Goal: Task Accomplishment & Management: Manage account settings

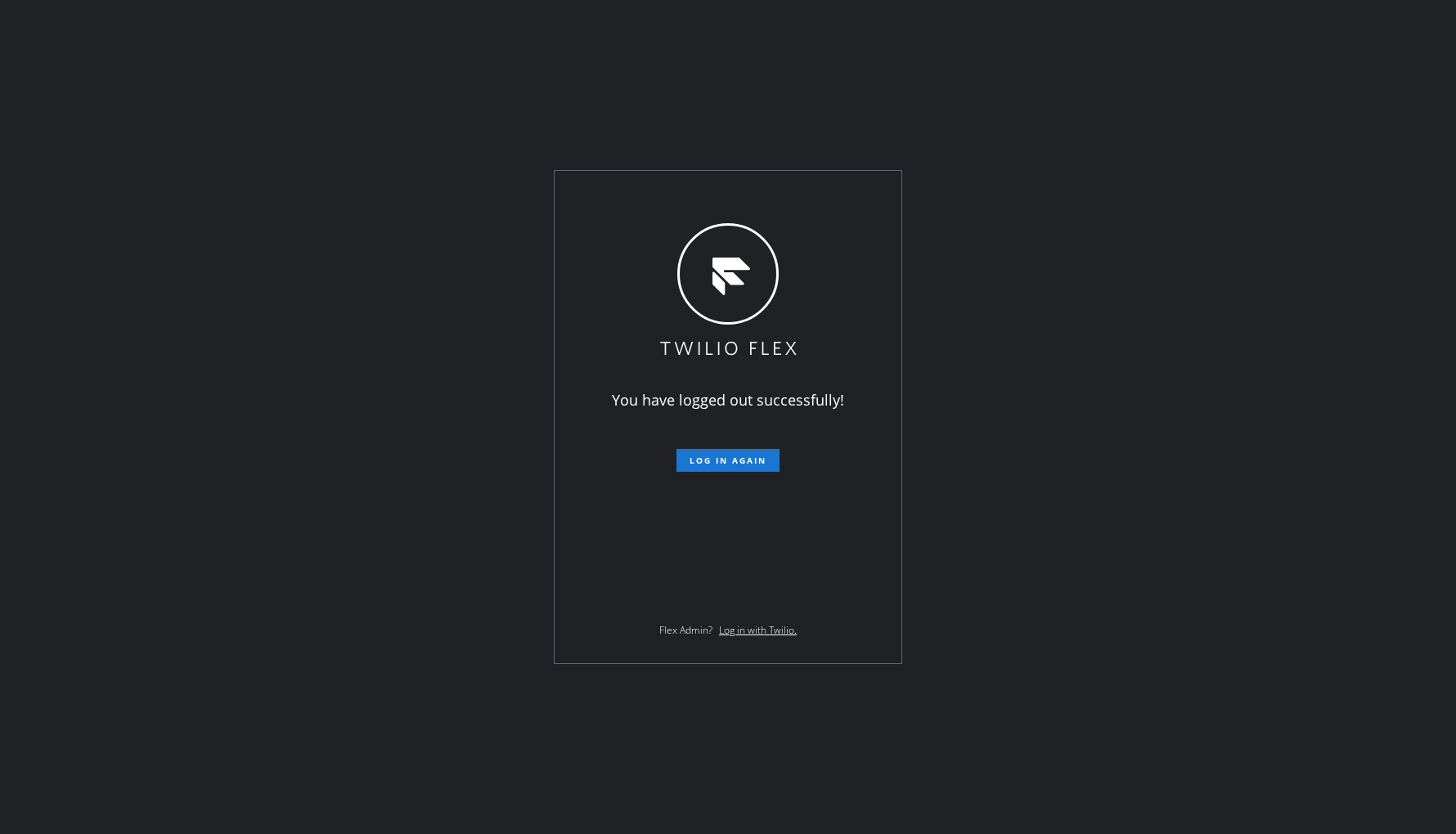
click at [683, 452] on button "Log in again" at bounding box center [728, 461] width 103 height 23
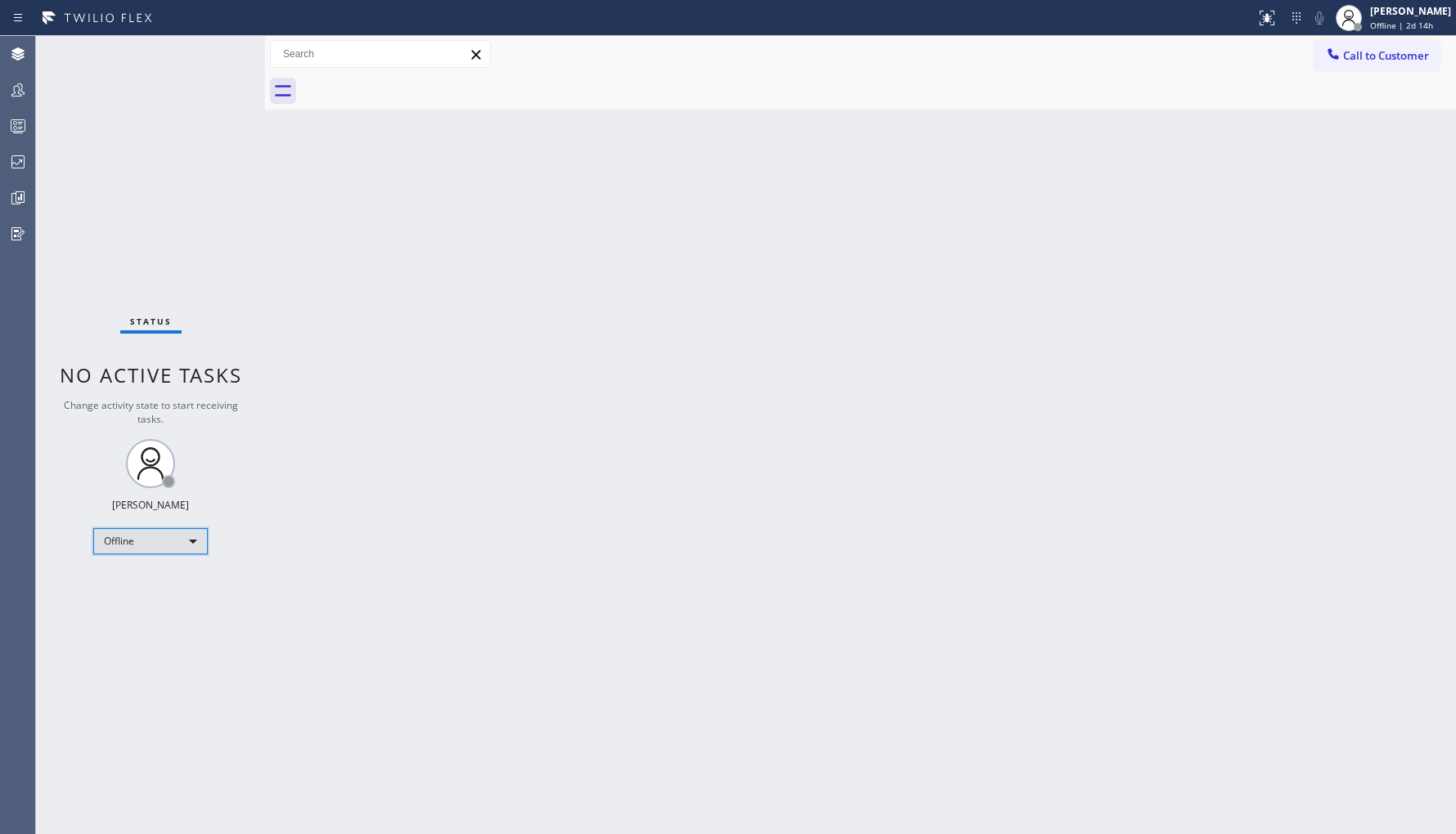
click at [165, 544] on div "Offline" at bounding box center [150, 541] width 115 height 26
click at [174, 597] on li "Unavailable" at bounding box center [149, 604] width 111 height 20
click at [1146, 288] on div "Back to Dashboard Change Sender ID Customers Technicians Select a contact Outbo…" at bounding box center [860, 434] width 1191 height 798
drag, startPoint x: 9, startPoint y: 91, endPoint x: 77, endPoint y: 5, distance: 109.6
click at [9, 91] on icon at bounding box center [18, 90] width 20 height 20
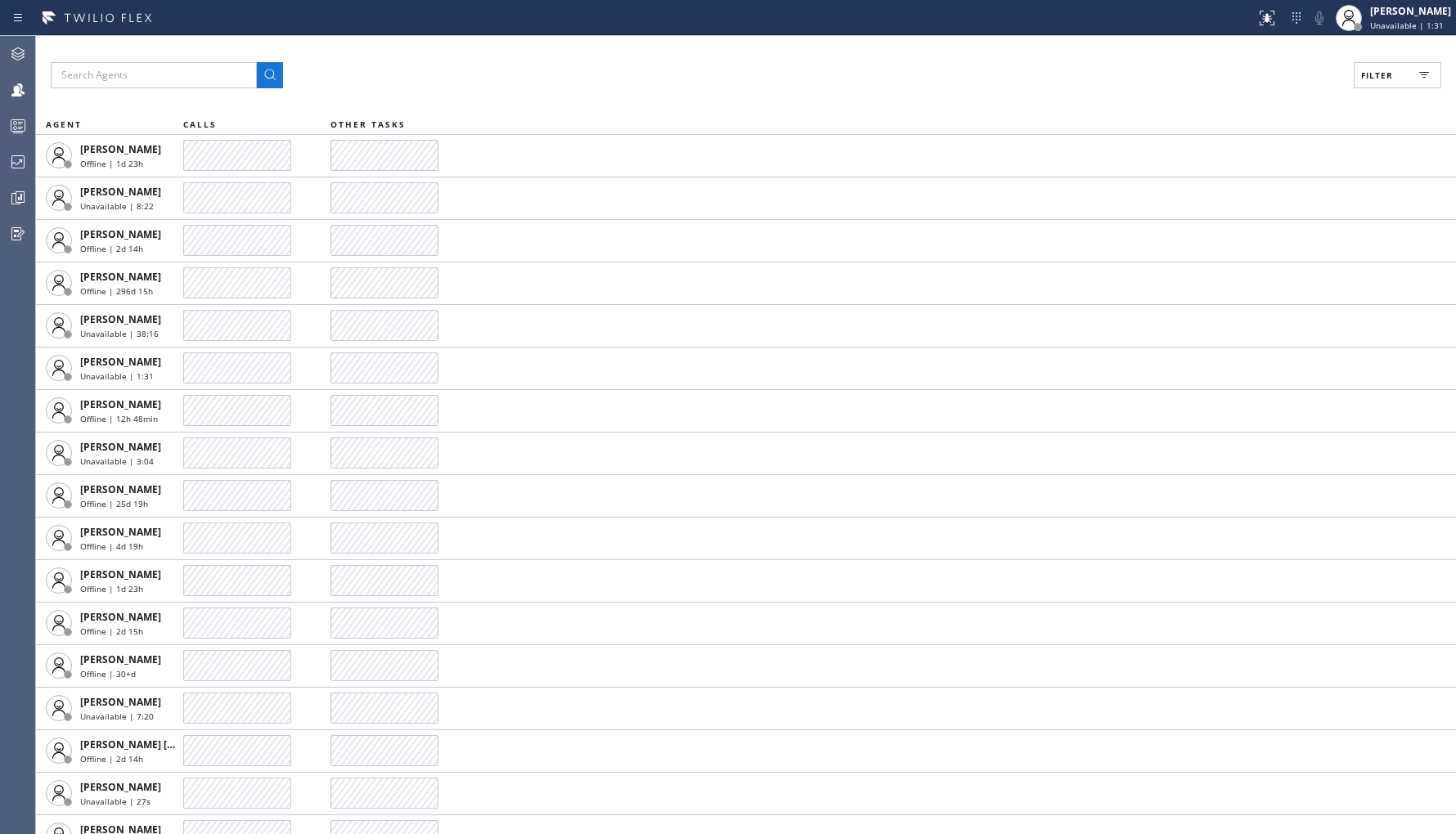
click at [1388, 74] on span "Filter" at bounding box center [1377, 75] width 32 height 12
click at [1242, 224] on label "Unavailable" at bounding box center [1335, 220] width 215 height 14
click at [1227, 224] on input "Unavailable" at bounding box center [1218, 219] width 20 height 20
checkbox input "true"
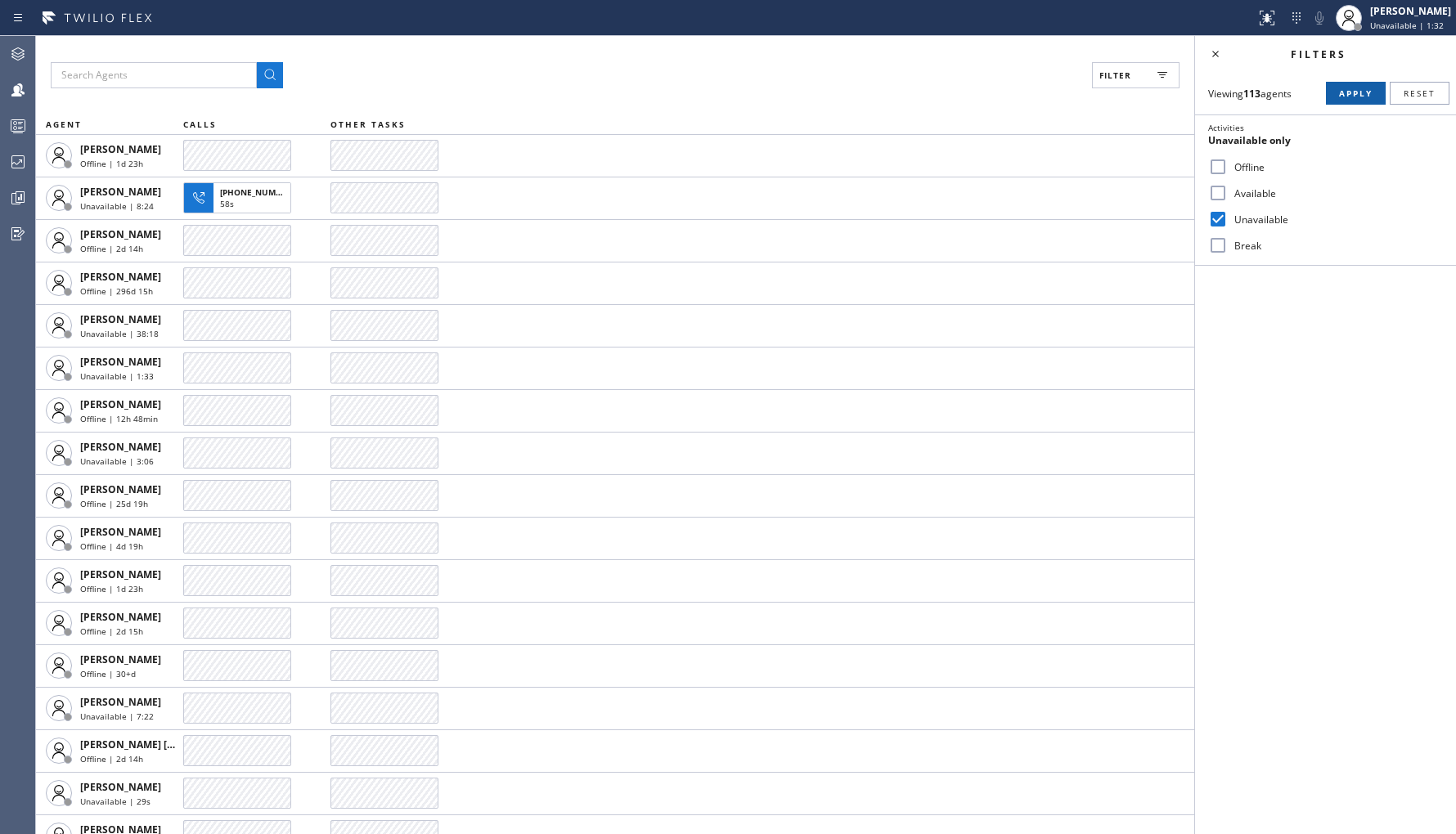
click at [1335, 94] on button "Apply" at bounding box center [1355, 93] width 60 height 23
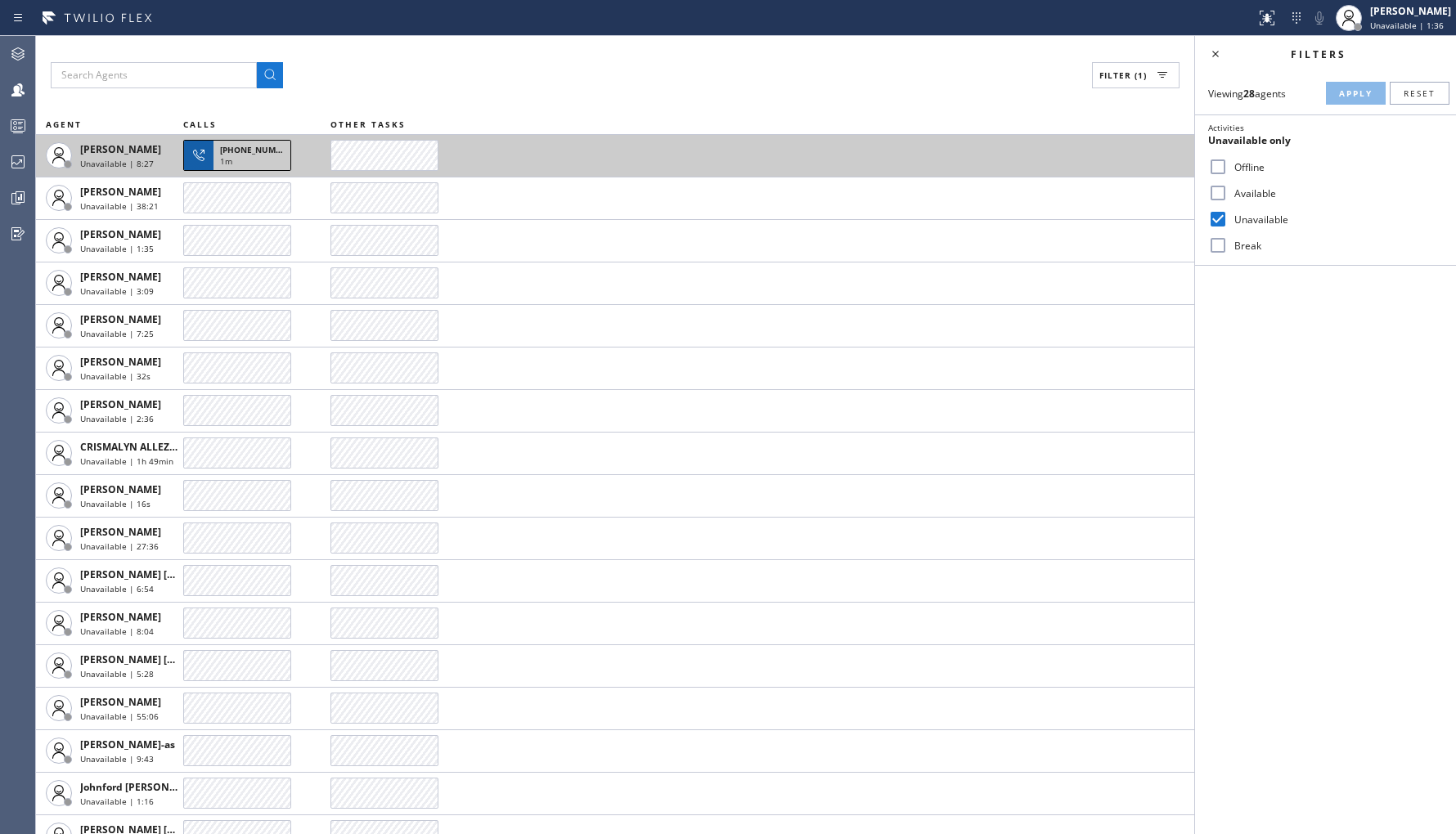
click at [252, 164] on div "1m" at bounding box center [252, 163] width 64 height 15
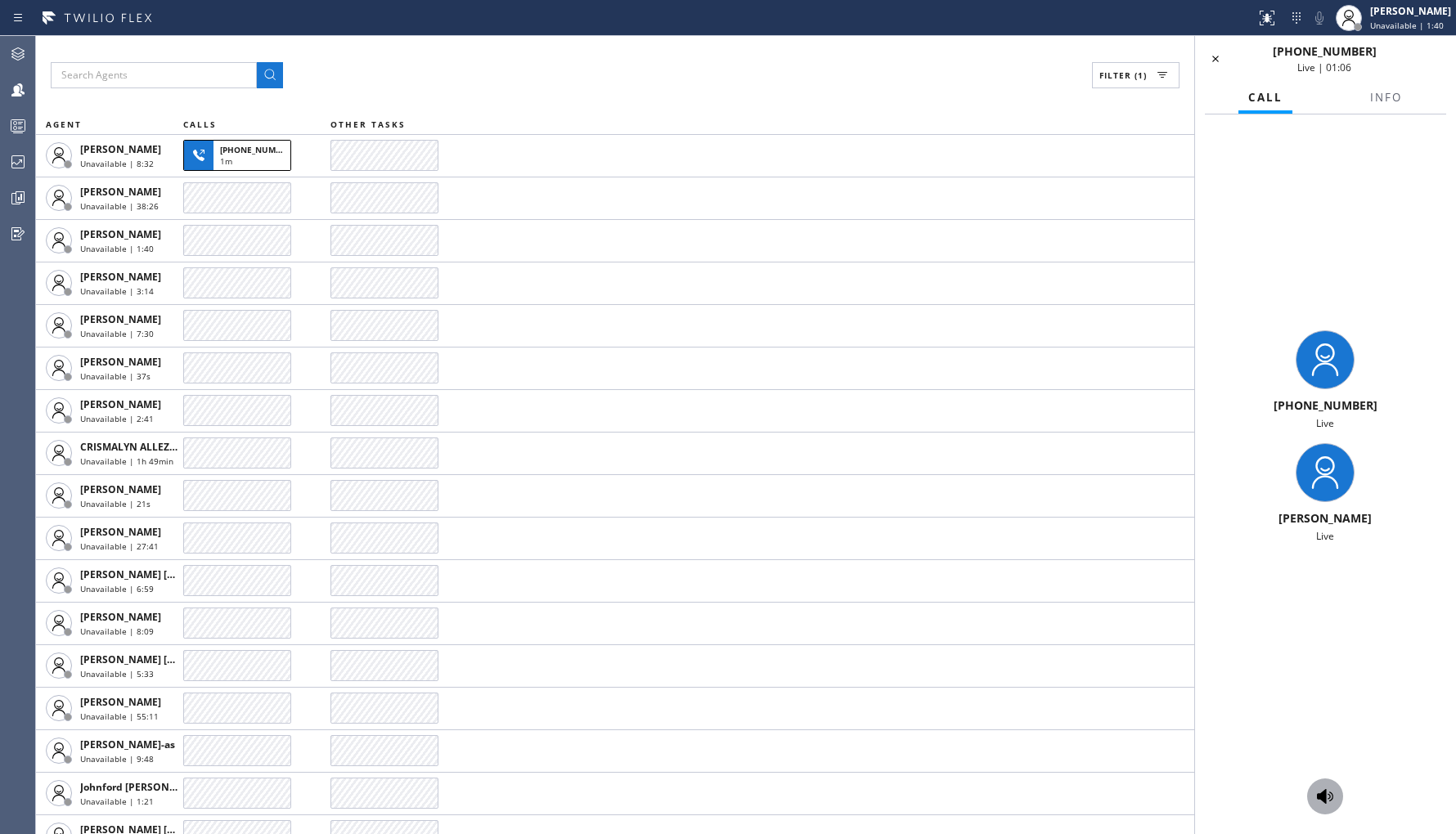
click at [1331, 788] on icon at bounding box center [1325, 797] width 20 height 20
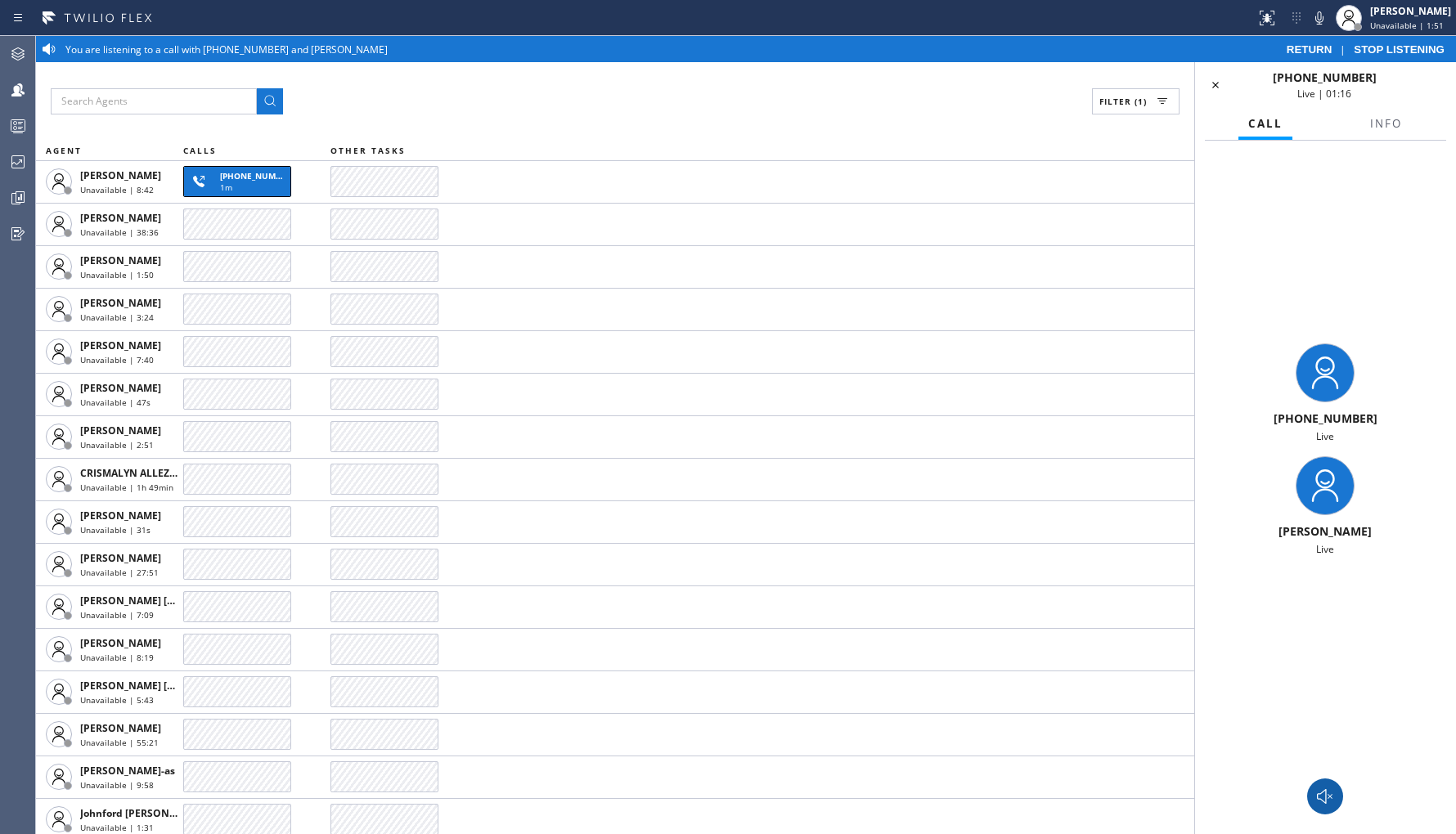
drag, startPoint x: 1331, startPoint y: 788, endPoint x: 1358, endPoint y: 780, distance: 28.2
click at [1336, 785] on button at bounding box center [1324, 796] width 36 height 36
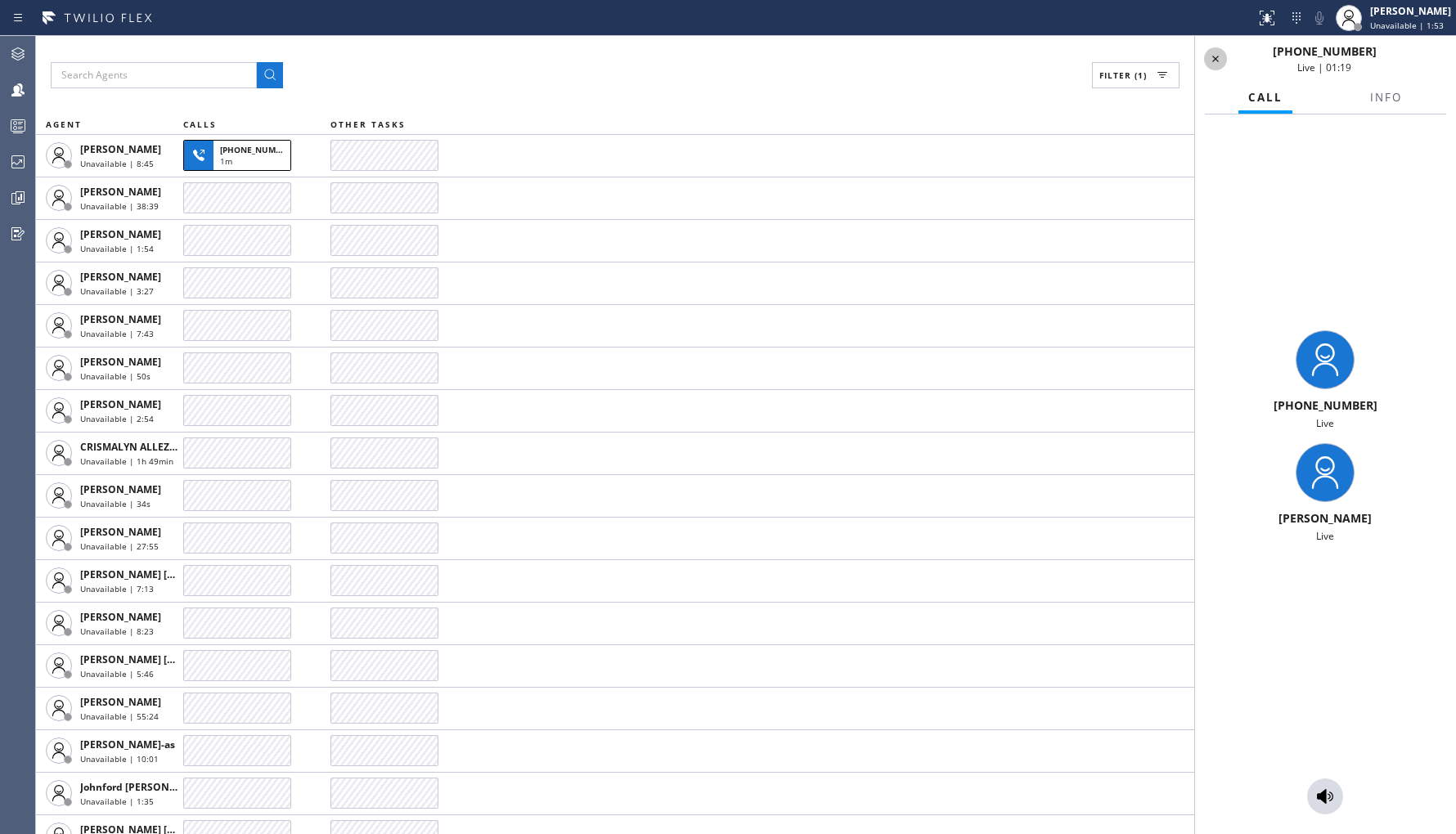
click at [1219, 50] on icon at bounding box center [1215, 59] width 20 height 20
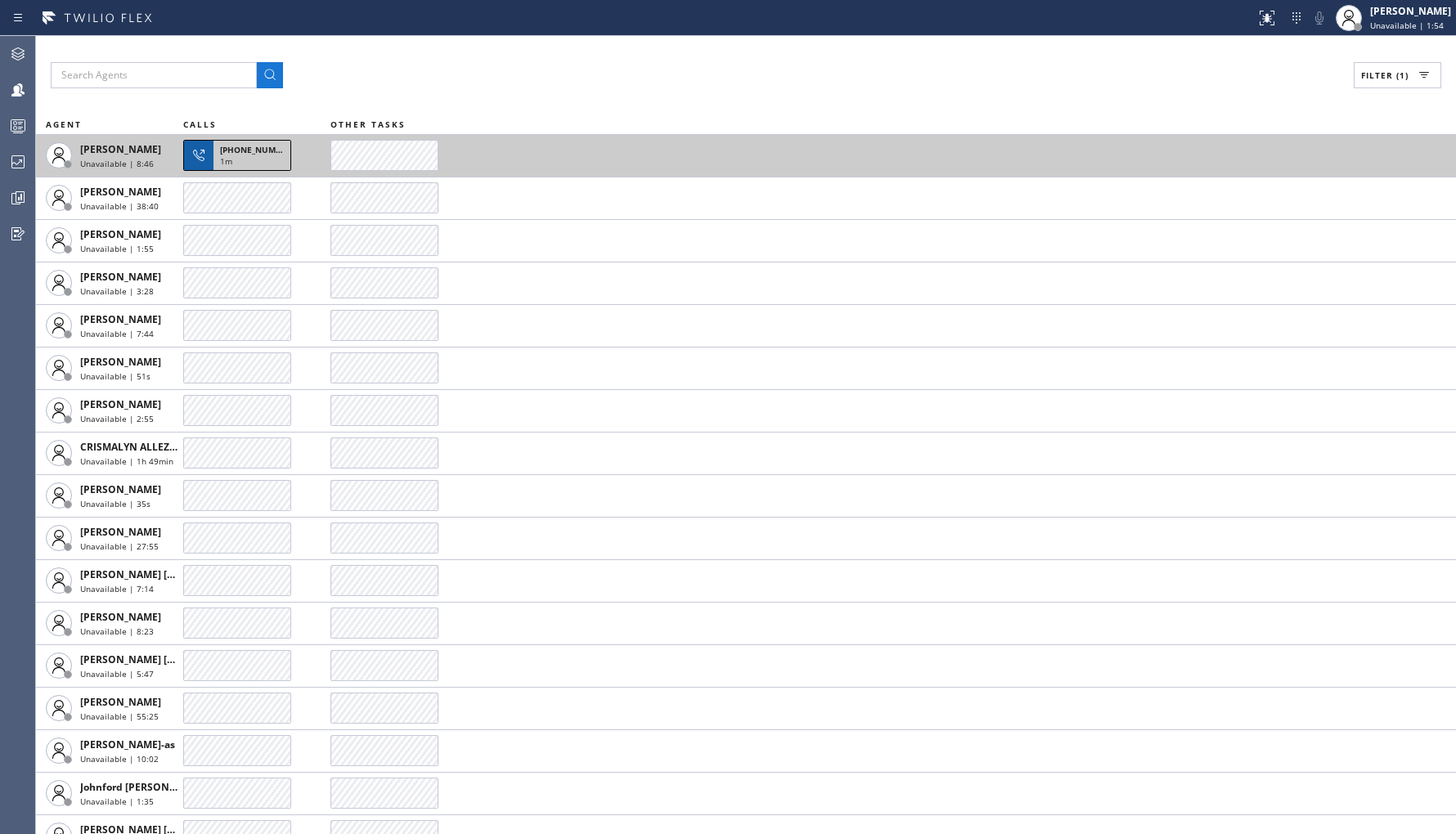
click at [247, 167] on div "1m" at bounding box center [252, 163] width 64 height 15
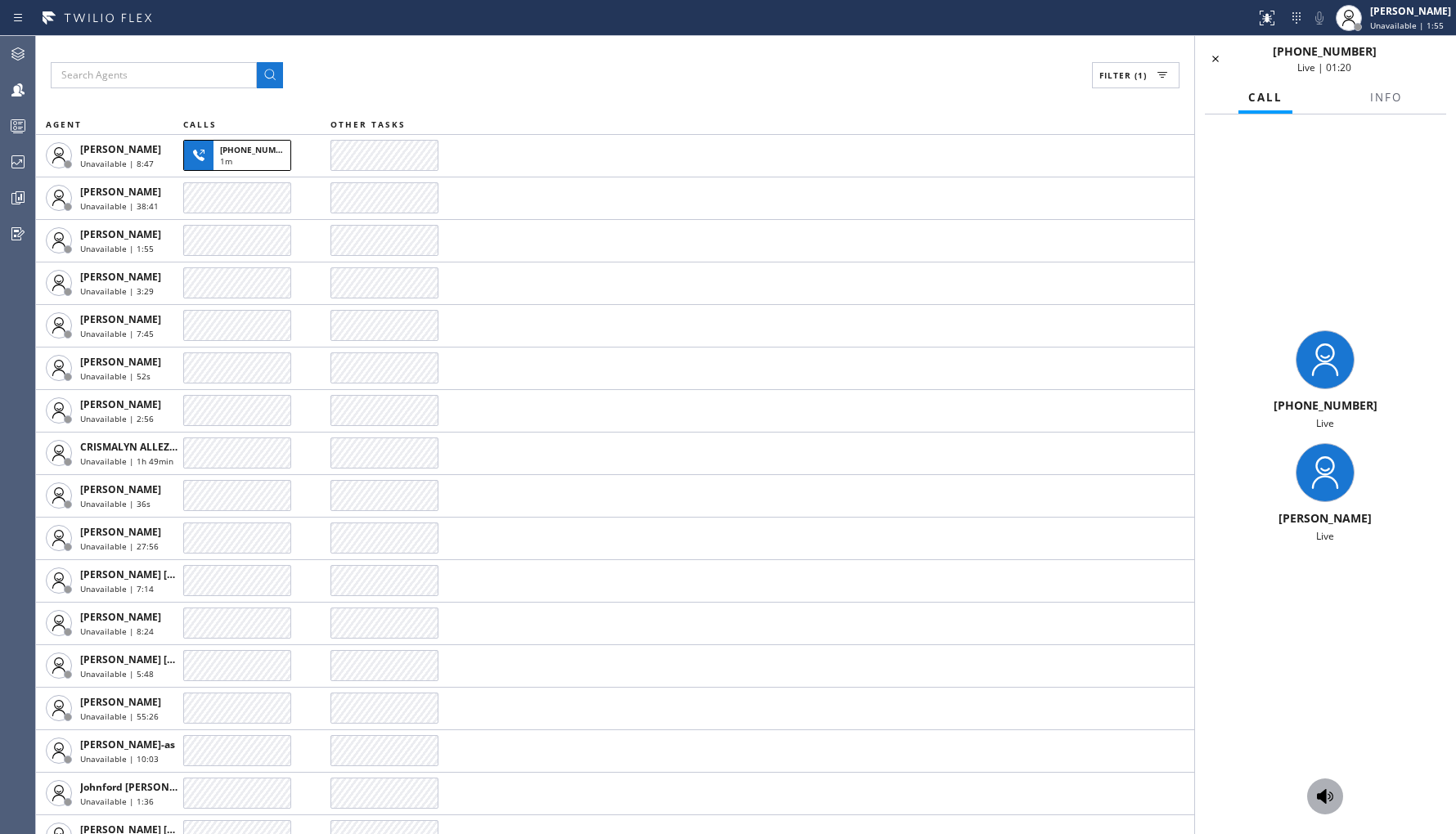
click at [1325, 798] on icon at bounding box center [1324, 796] width 16 height 15
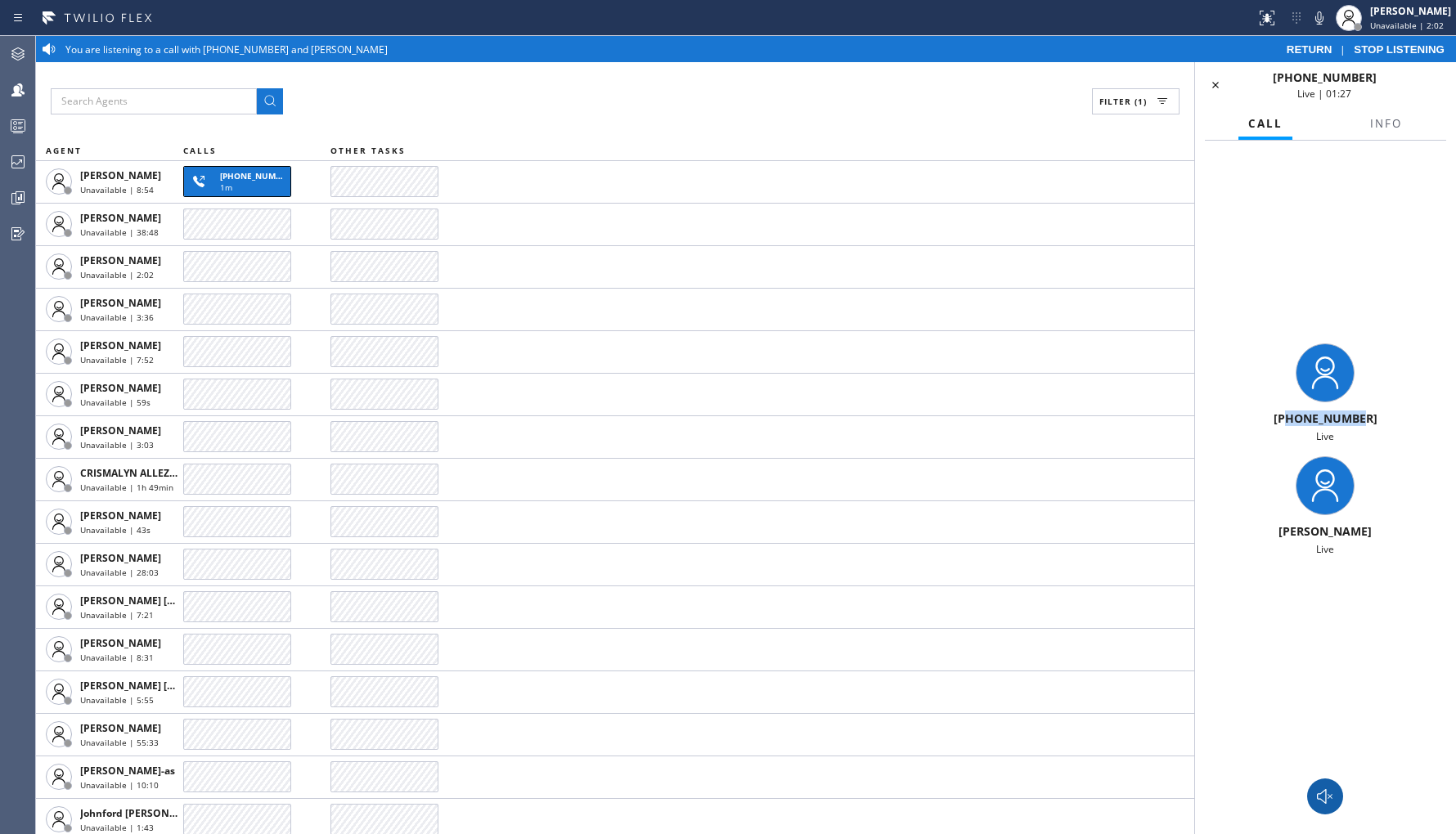
drag, startPoint x: 1293, startPoint y: 421, endPoint x: 1367, endPoint y: 414, distance: 74.3
click at [1367, 414] on div "[PHONE_NUMBER]" at bounding box center [1325, 418] width 248 height 15
copy span "7182163757"
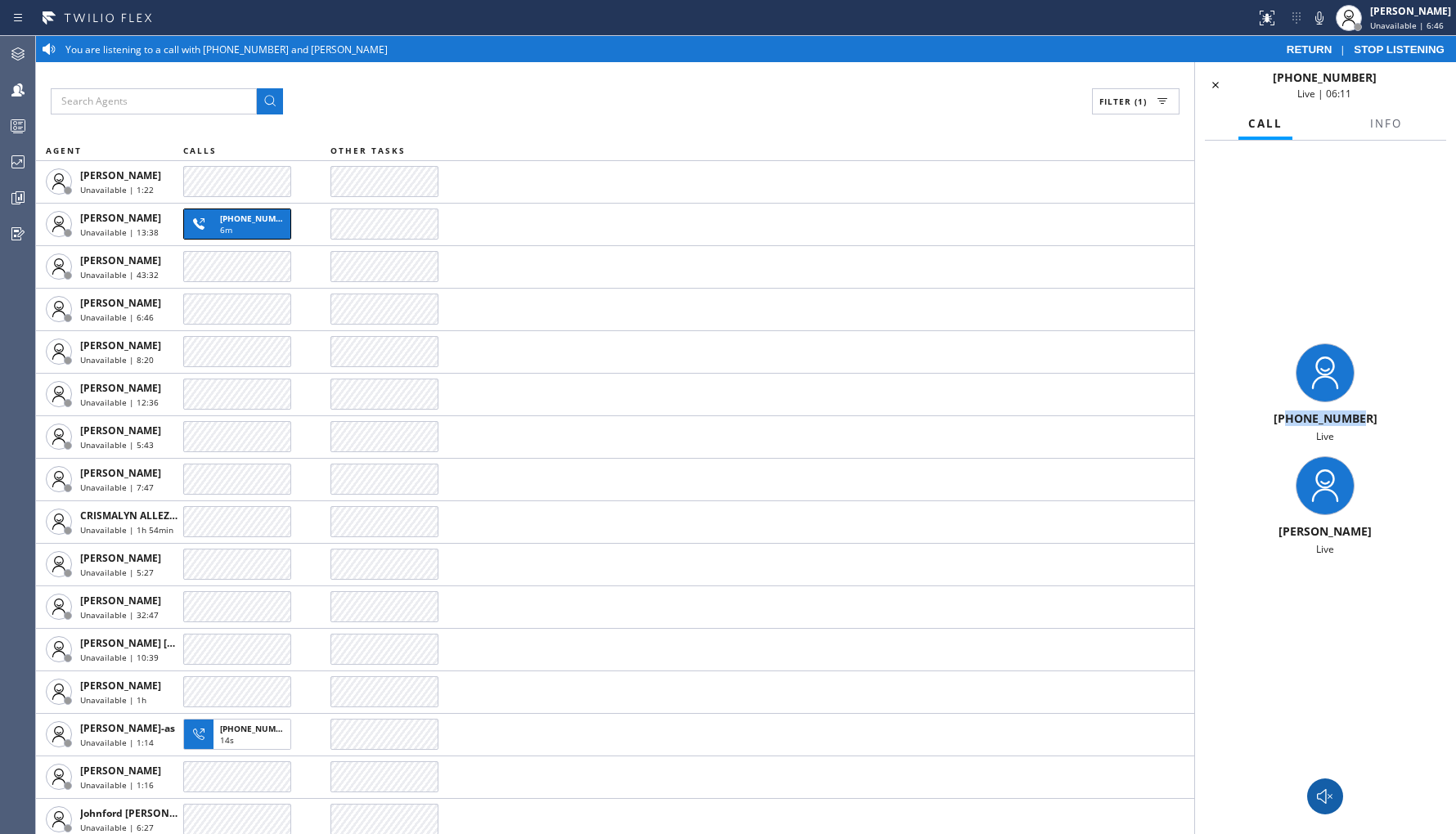
click at [1328, 803] on icon at bounding box center [1325, 797] width 20 height 20
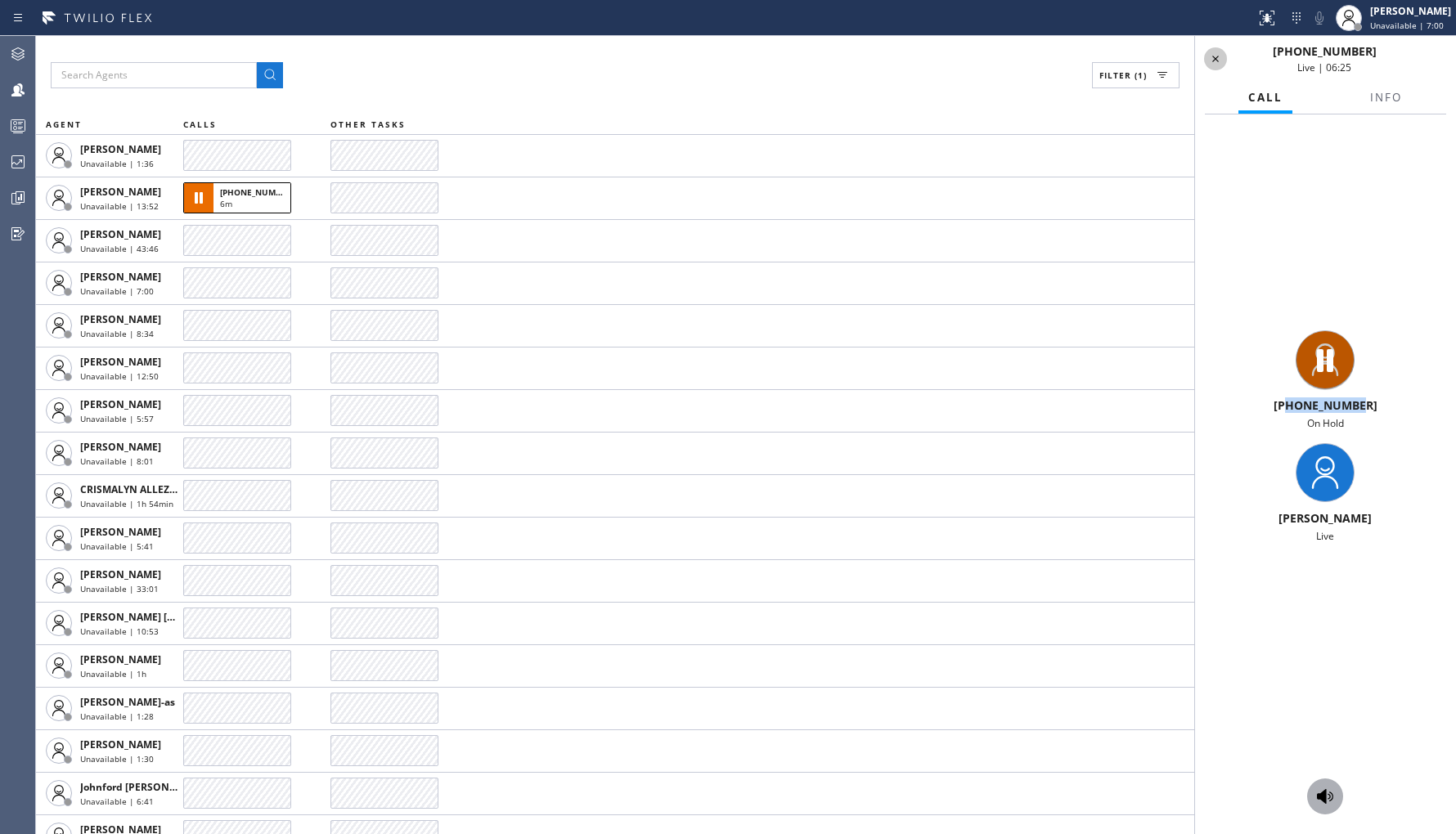
click at [1215, 57] on icon at bounding box center [1215, 59] width 20 height 20
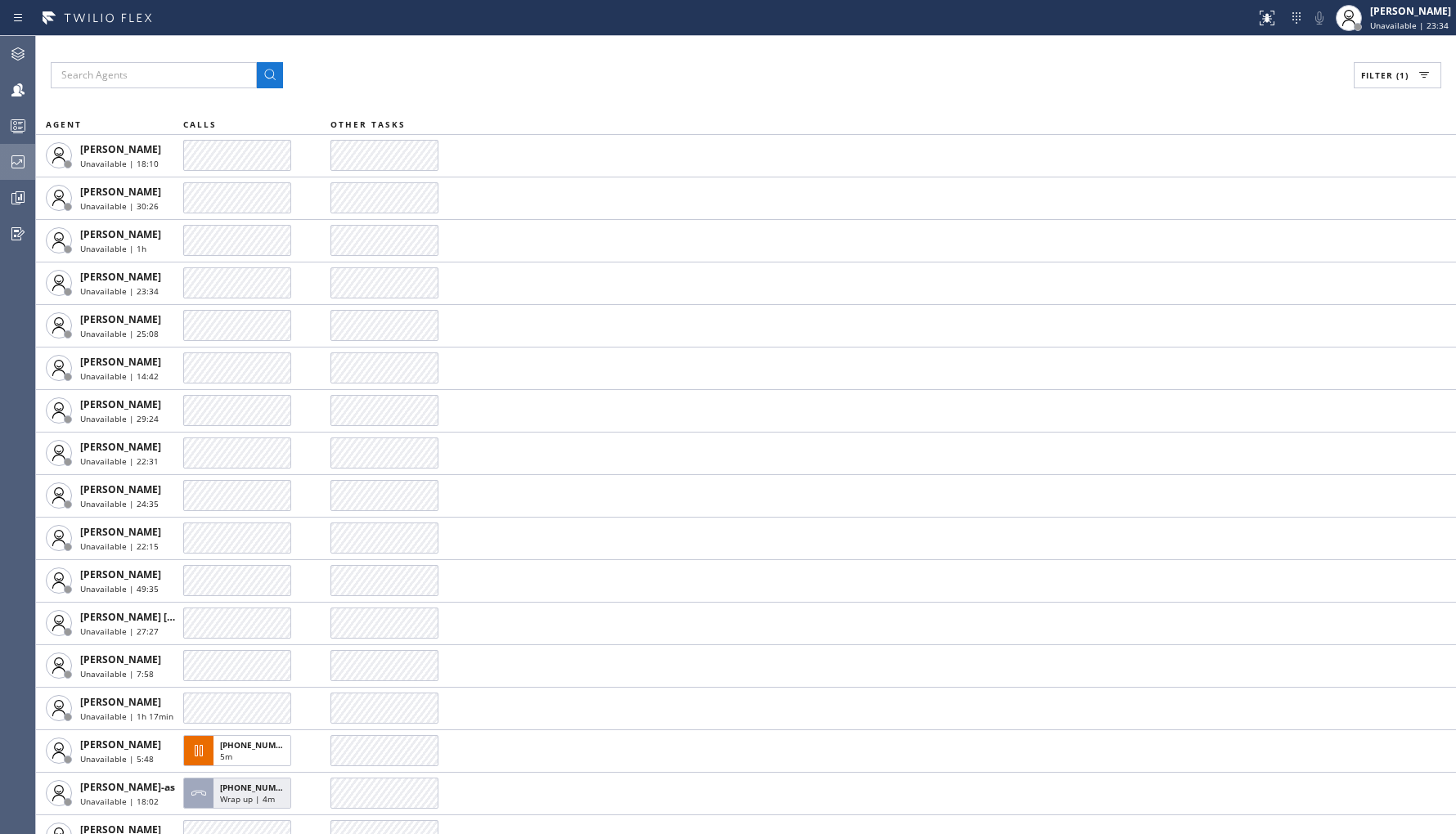
click at [21, 156] on icon at bounding box center [18, 162] width 20 height 20
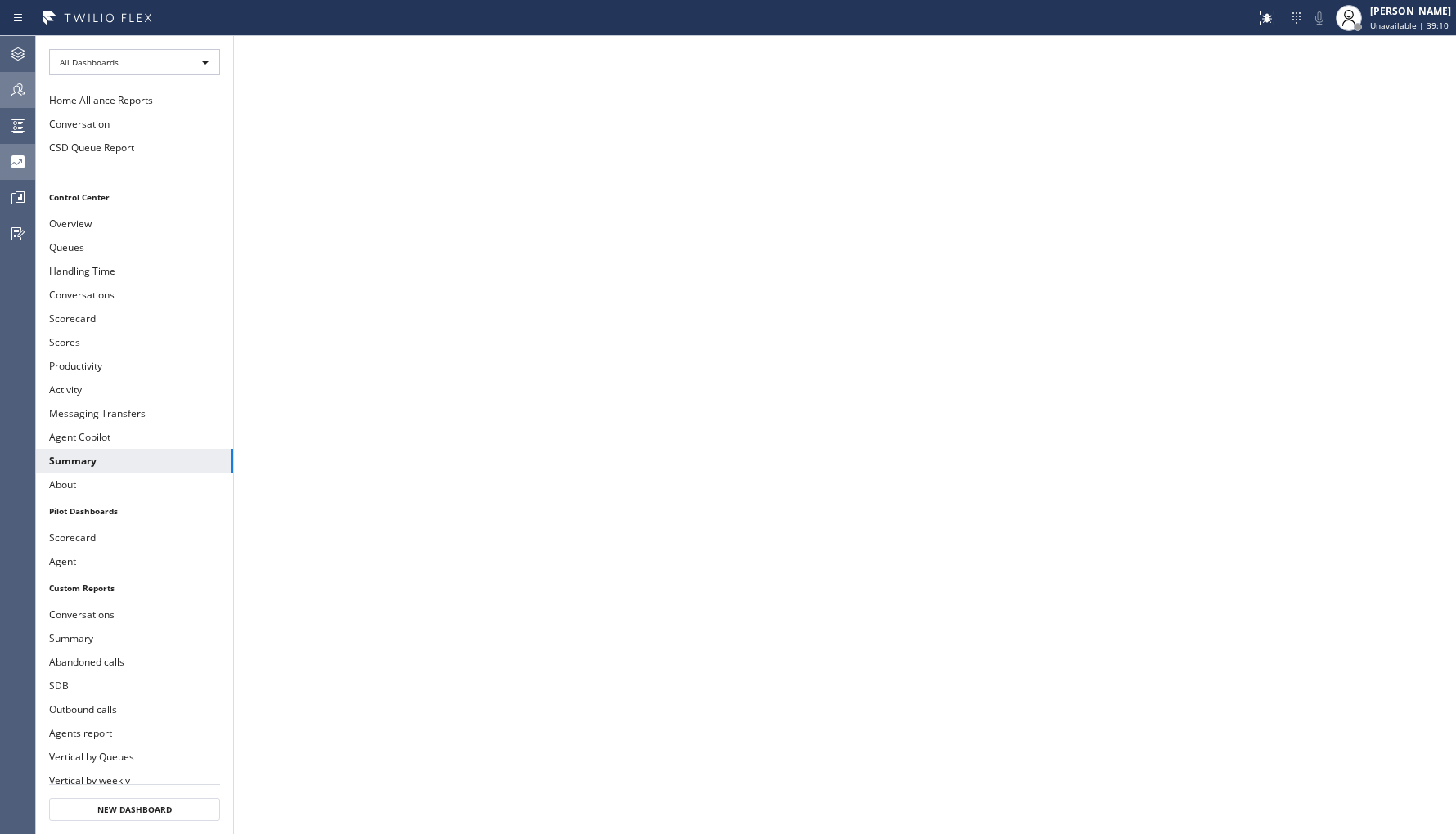
click at [26, 90] on icon at bounding box center [18, 90] width 20 height 20
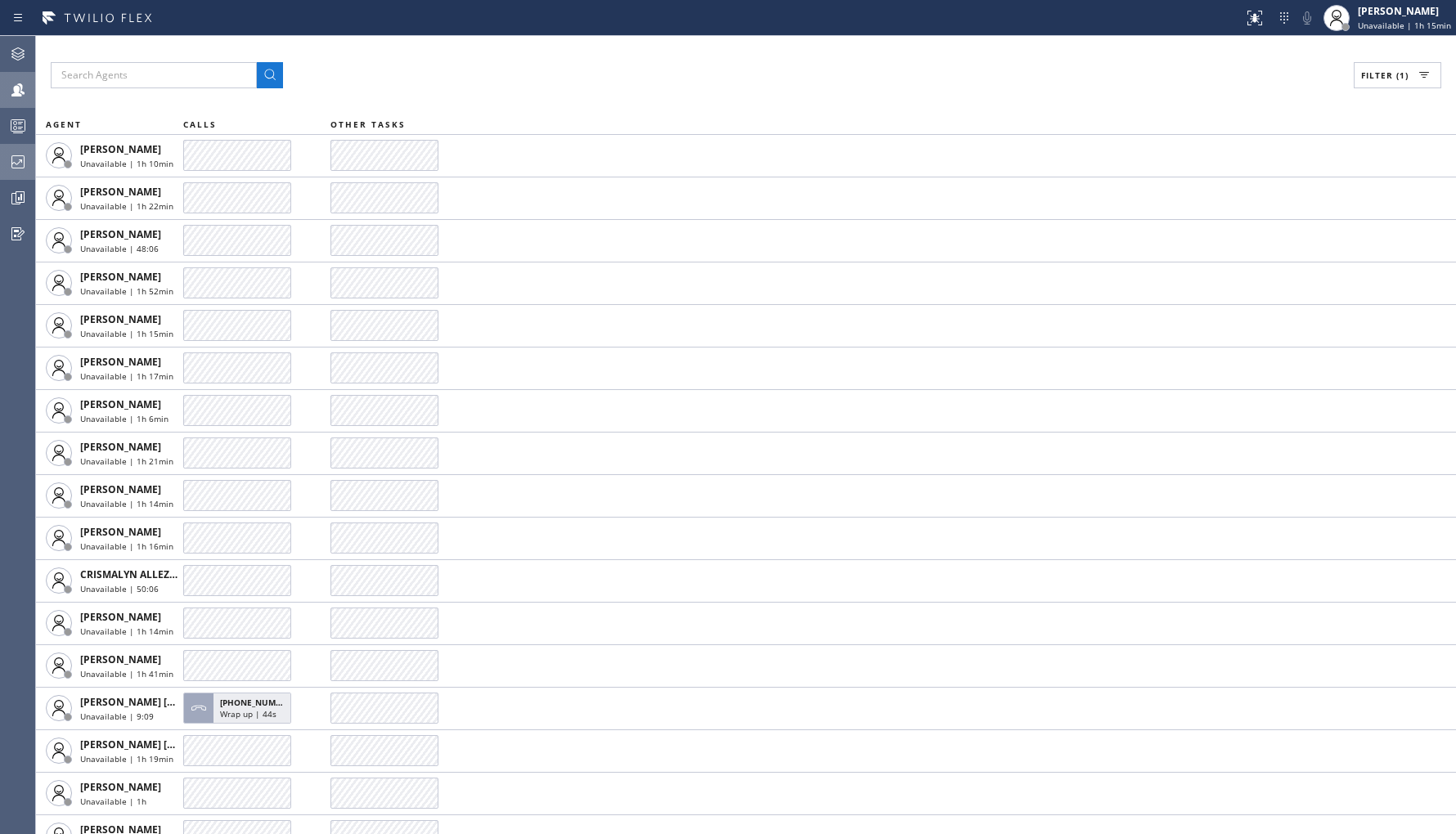
click at [4, 33] on div "Status report No issues detected If you experience an issue, please download th…" at bounding box center [728, 18] width 1456 height 36
click at [21, 49] on icon at bounding box center [18, 54] width 20 height 20
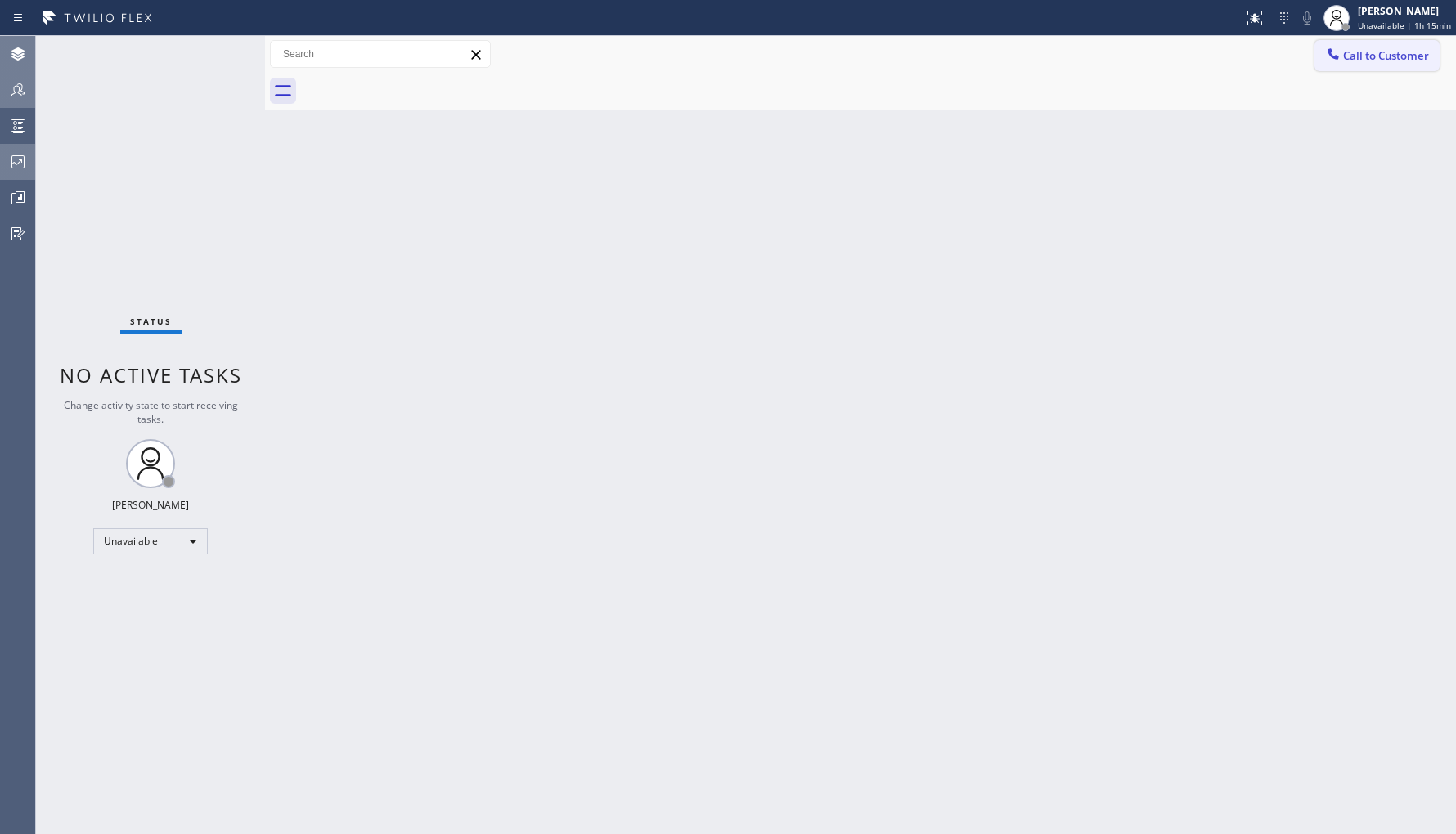
click at [1377, 58] on span "Call to Customer" at bounding box center [1386, 55] width 86 height 15
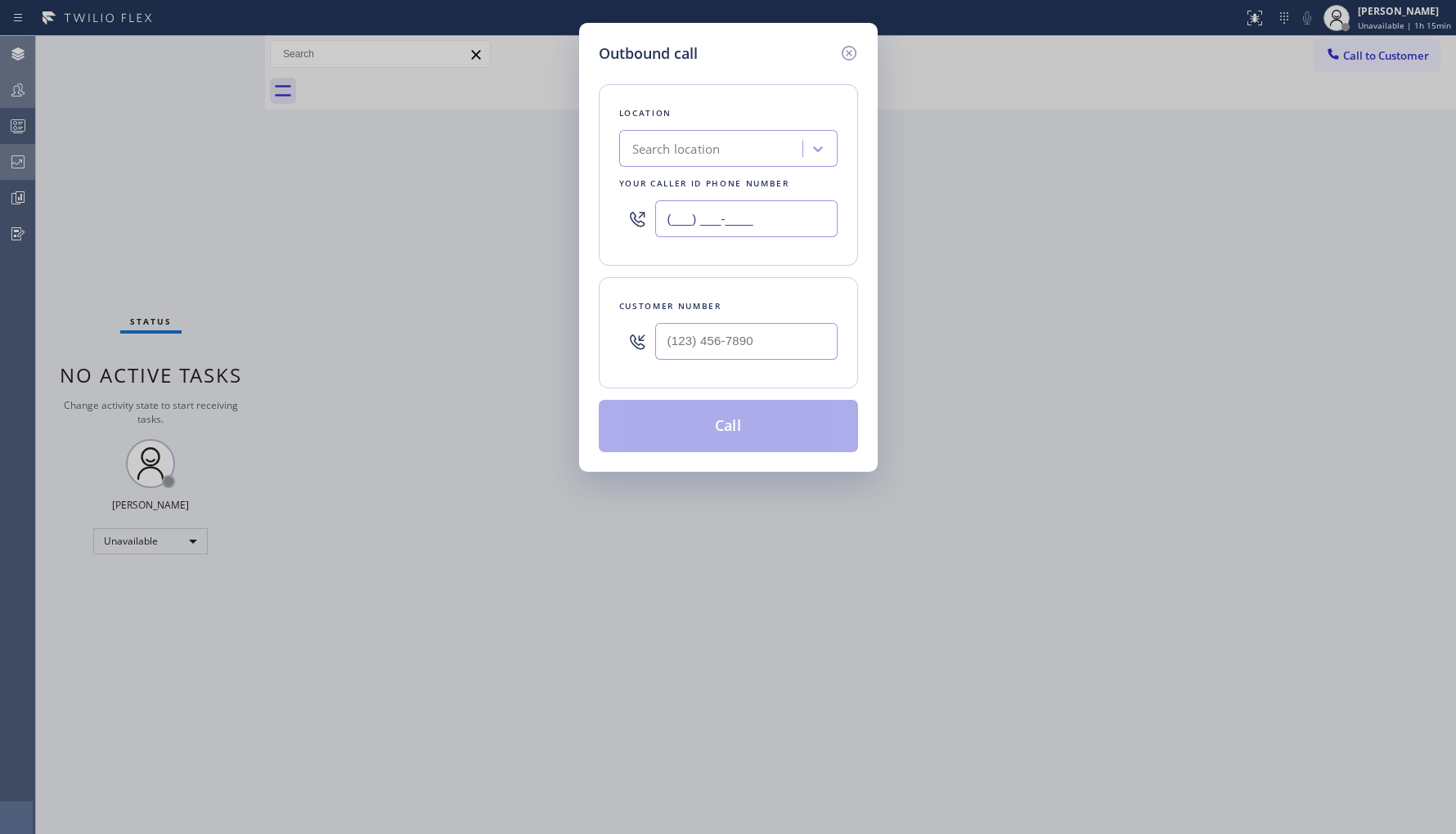
click at [764, 206] on input "(___) ___-____" at bounding box center [746, 218] width 182 height 36
paste input "833) 483-5952"
type input "[PHONE_NUMBER]"
click at [848, 54] on icon at bounding box center [849, 53] width 20 height 20
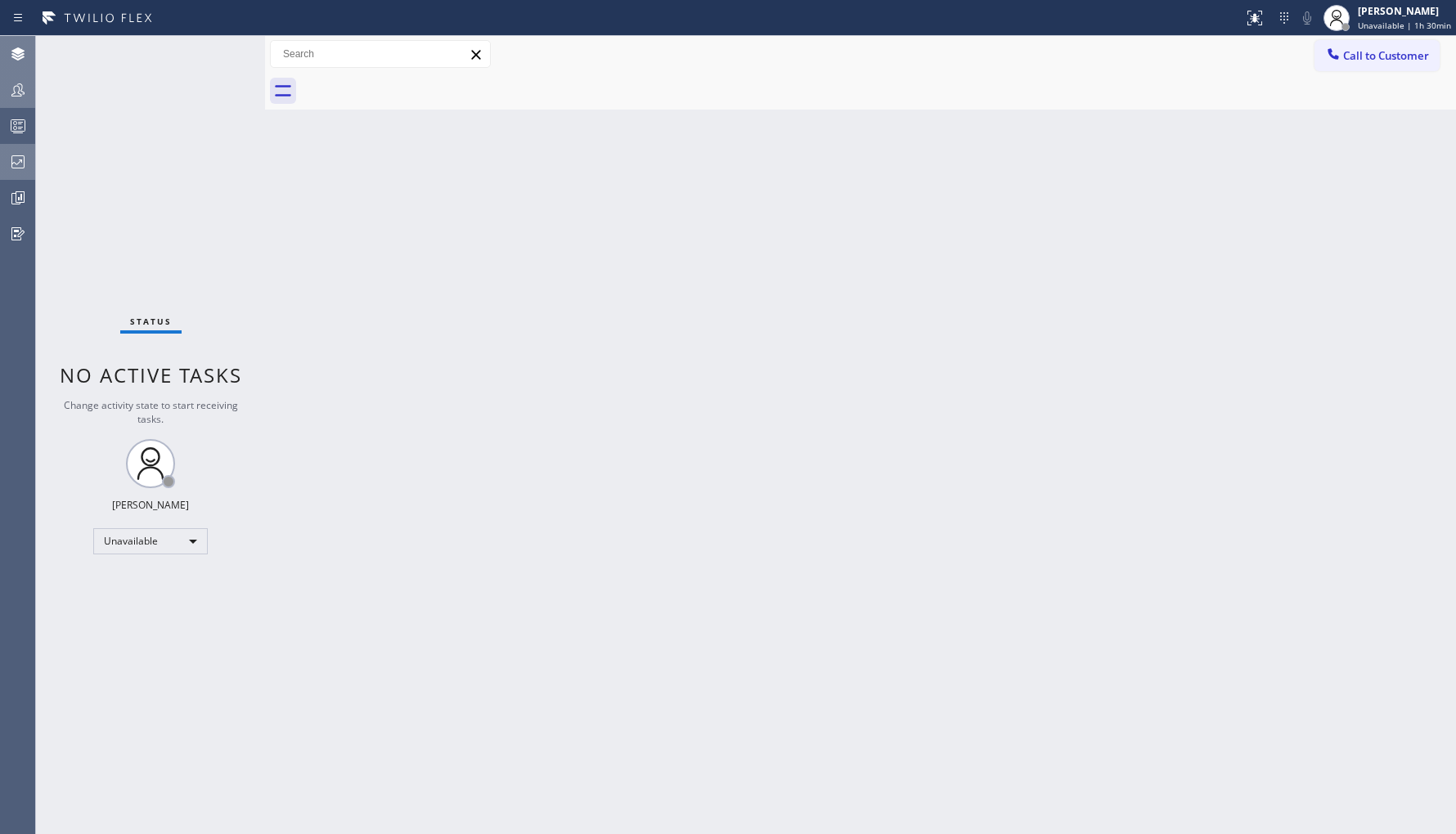
click at [25, 104] on div at bounding box center [18, 90] width 36 height 33
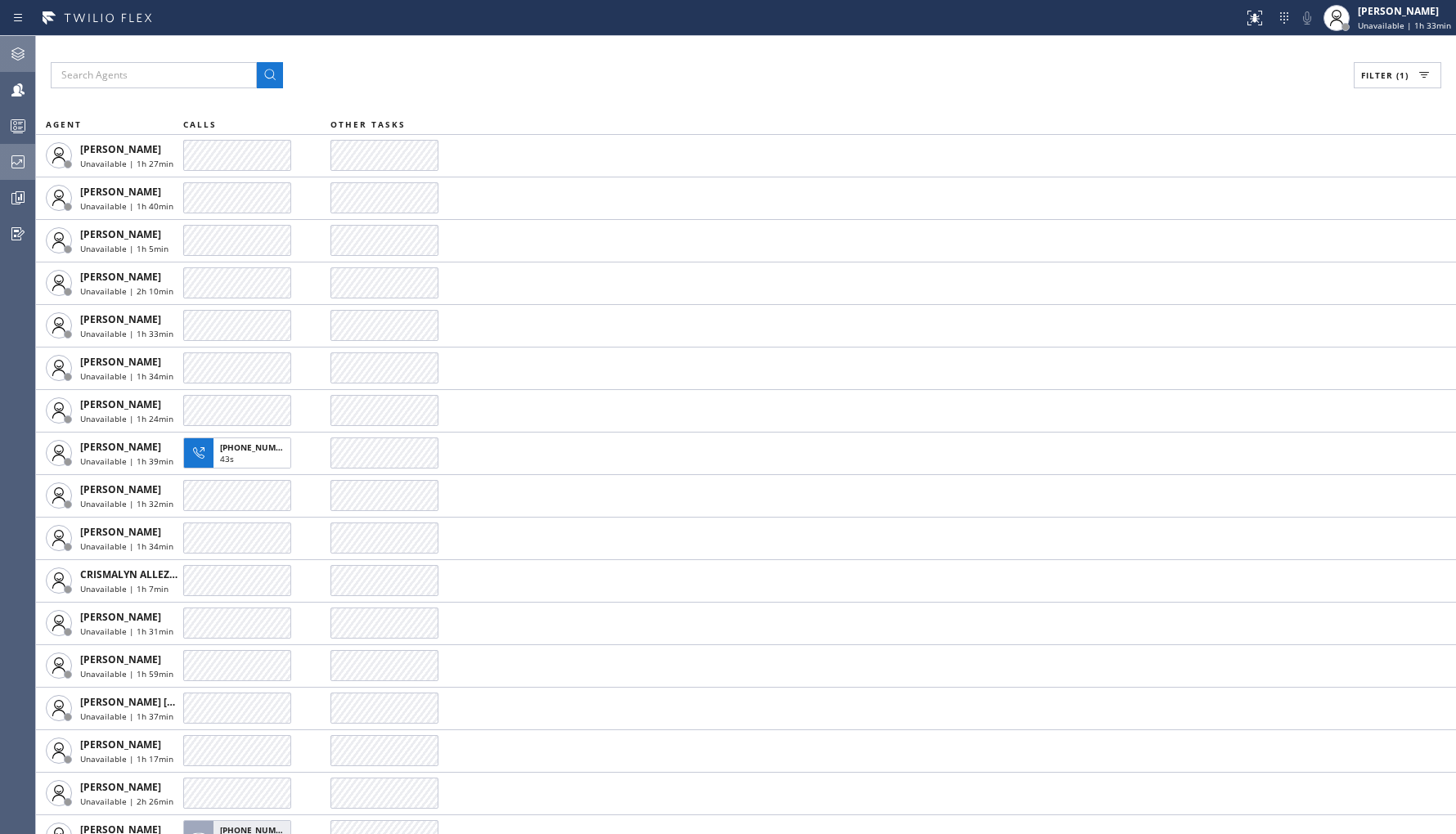
click at [8, 160] on div at bounding box center [18, 162] width 36 height 20
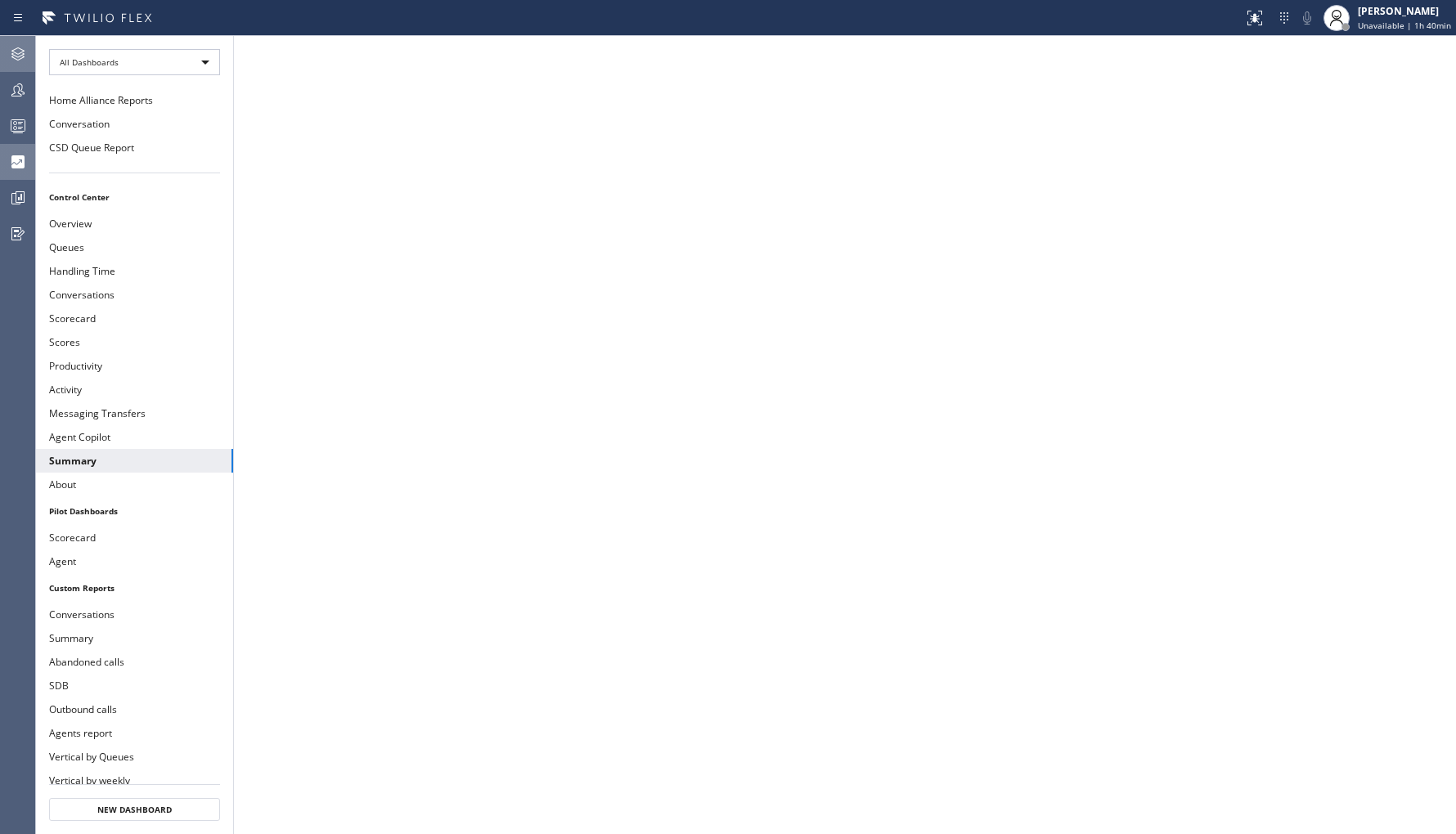
drag, startPoint x: 26, startPoint y: 88, endPoint x: 236, endPoint y: 85, distance: 210.0
click at [25, 88] on icon at bounding box center [18, 90] width 20 height 20
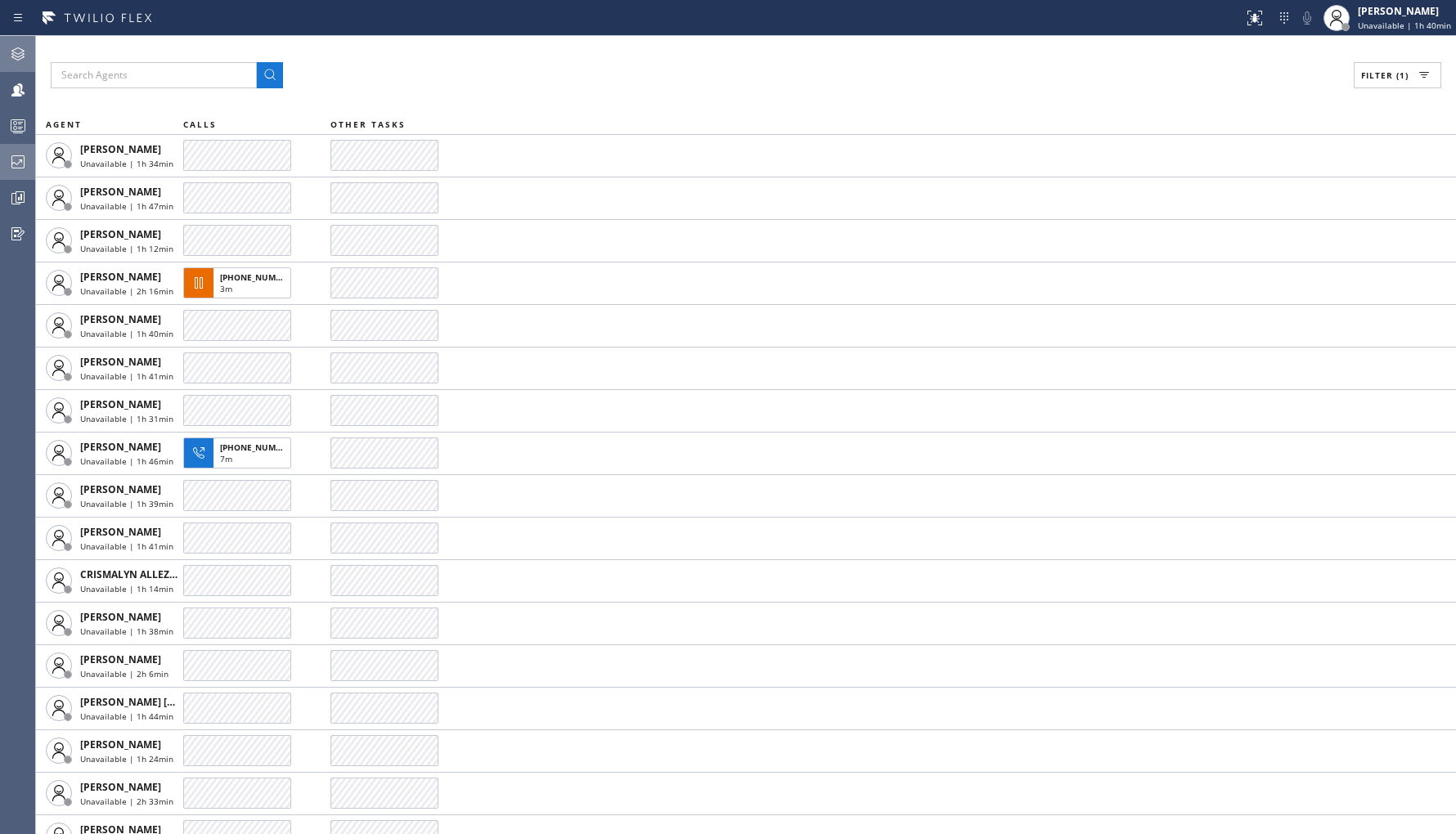
click at [1367, 76] on span "Filter (1)" at bounding box center [1384, 75] width 47 height 12
click at [1244, 191] on label "Available" at bounding box center [1335, 194] width 215 height 14
click at [1227, 191] on input "Available" at bounding box center [1218, 193] width 20 height 20
click at [1350, 87] on span "Apply" at bounding box center [1355, 92] width 34 height 12
click at [1208, 189] on div "Available" at bounding box center [1324, 192] width 261 height 26
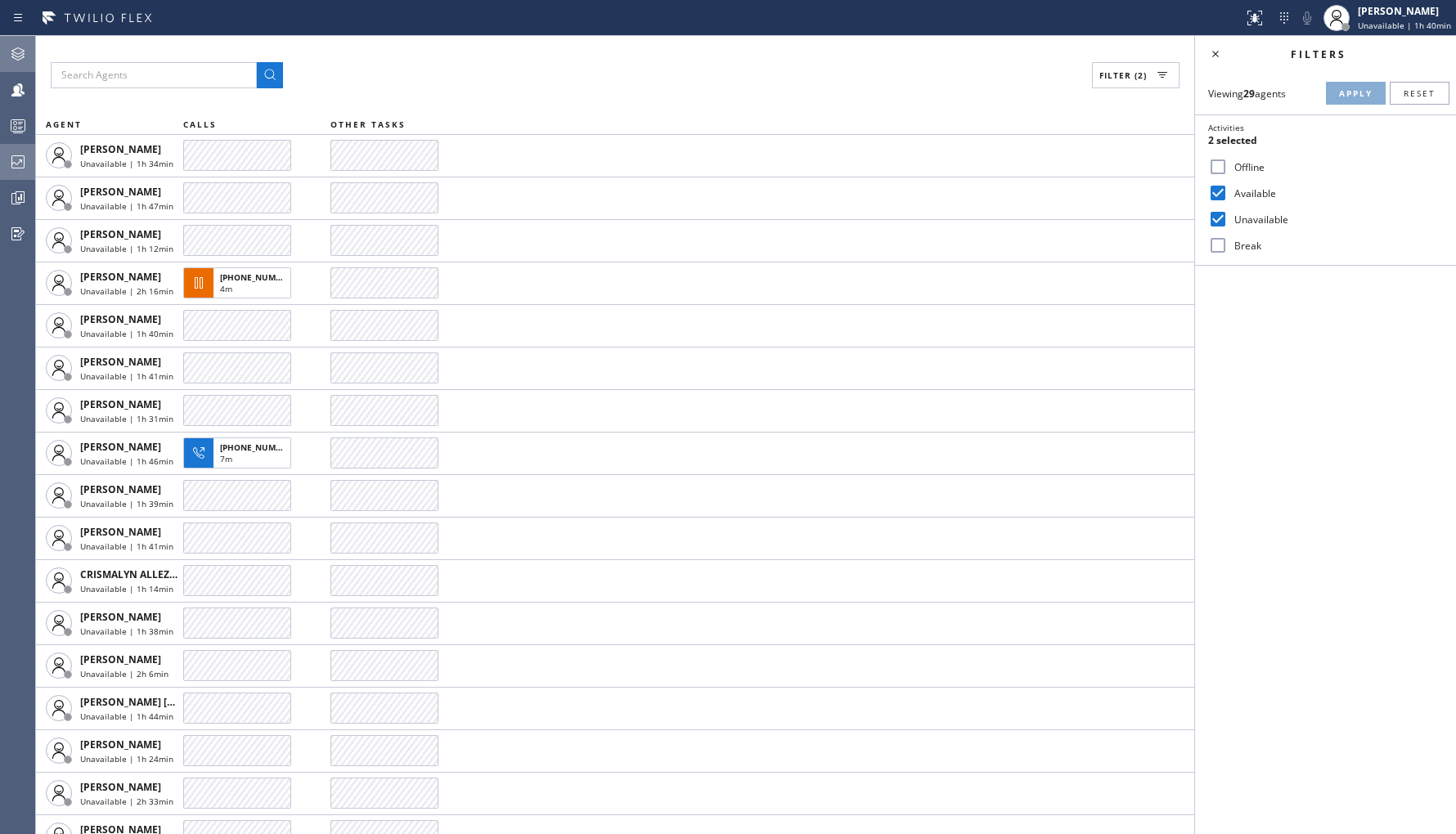
click at [1229, 187] on label "Available" at bounding box center [1335, 194] width 215 height 14
click at [1227, 187] on input "Available" at bounding box center [1218, 193] width 20 height 20
checkbox input "false"
click at [1357, 77] on div "Viewing 48 agents Apply Reset Activities Unavailable only Offline Available Una…" at bounding box center [1324, 169] width 261 height 194
click at [1355, 87] on span "Apply" at bounding box center [1355, 92] width 34 height 12
